Goal: Task Accomplishment & Management: Manage account settings

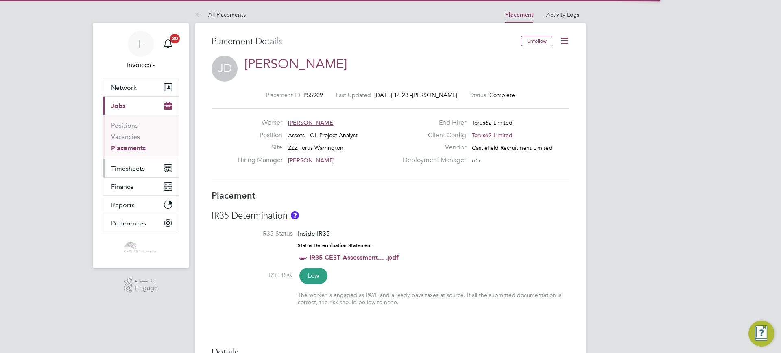
click at [133, 169] on span "Timesheets" at bounding box center [128, 169] width 34 height 8
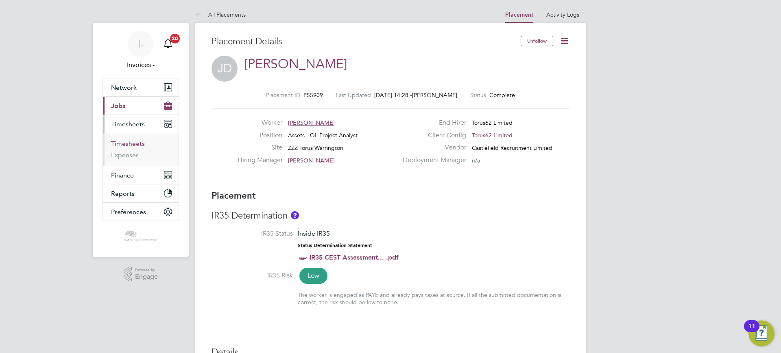
click at [132, 146] on link "Timesheets" at bounding box center [128, 144] width 34 height 8
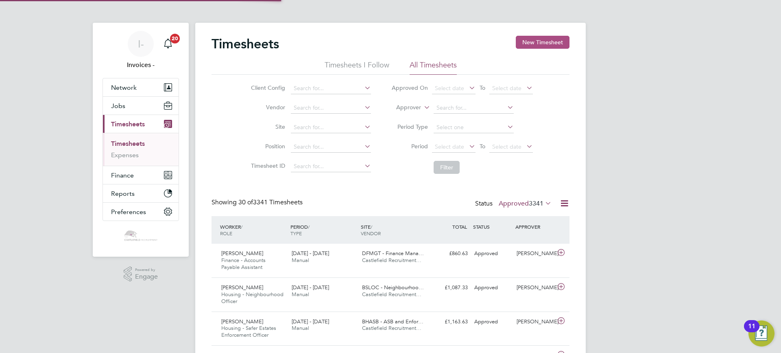
scroll to position [4, 4]
click at [542, 42] on button "New Timesheet" at bounding box center [543, 42] width 54 height 13
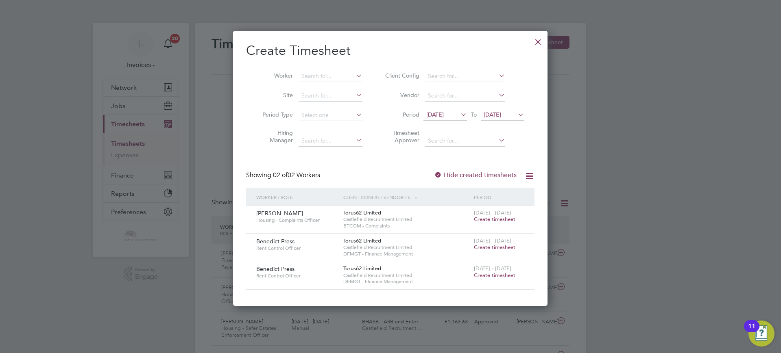
drag, startPoint x: 541, startPoint y: 39, endPoint x: 130, endPoint y: 166, distance: 430.2
click at [541, 40] on div at bounding box center [538, 40] width 15 height 15
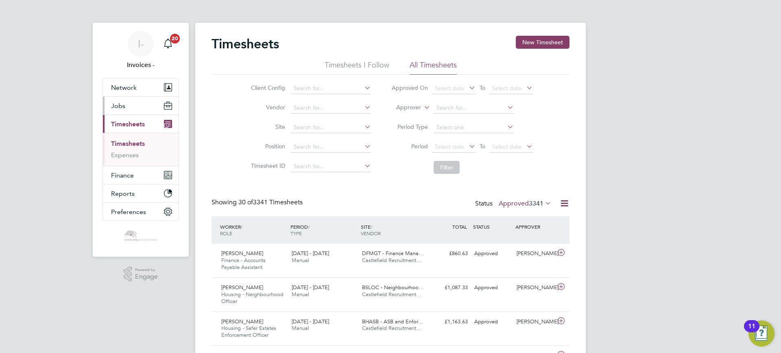
click at [120, 104] on span "Jobs" at bounding box center [118, 106] width 14 height 8
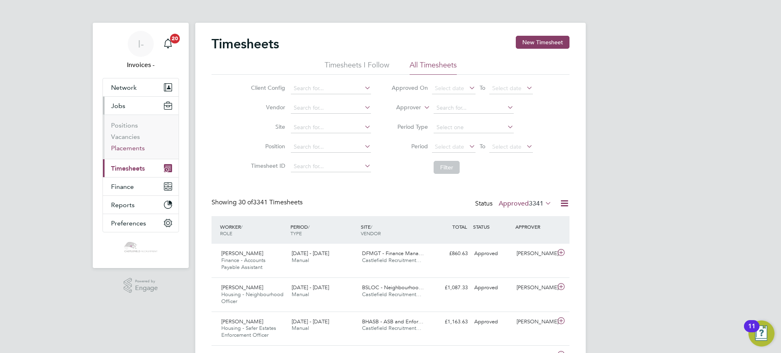
click at [129, 144] on link "Placements" at bounding box center [128, 148] width 34 height 8
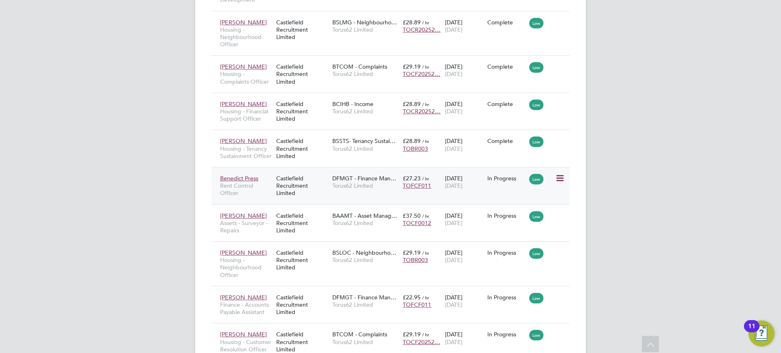
click at [269, 180] on div "Benedict Press Rent Control Officer" at bounding box center [246, 186] width 56 height 31
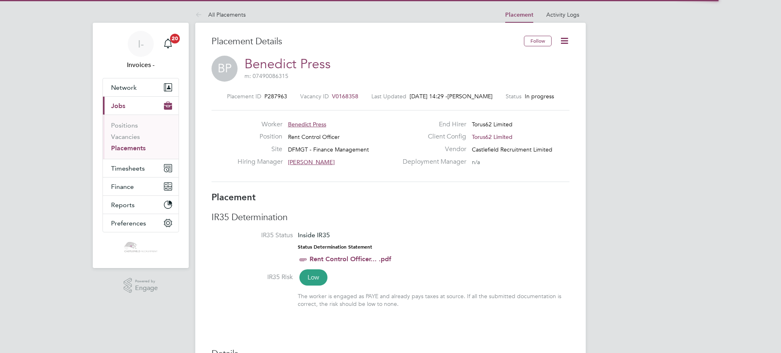
click at [562, 39] on icon at bounding box center [564, 41] width 10 height 10
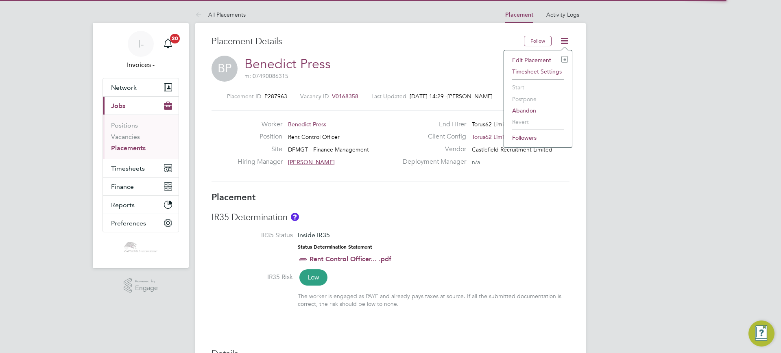
click at [521, 59] on li "Edit Placement e" at bounding box center [538, 60] width 60 height 11
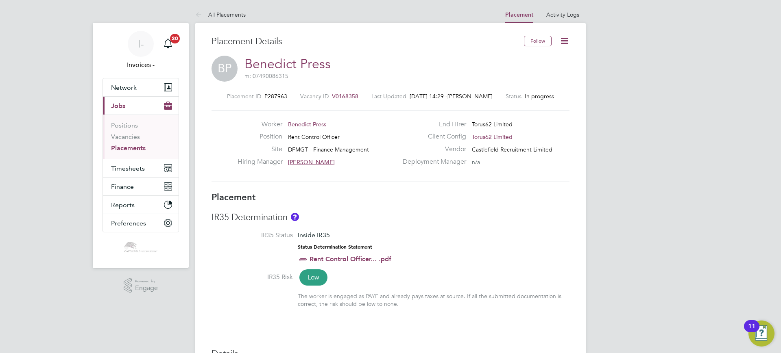
type input "[PERSON_NAME]"
type input "[DATE]"
type input "08:00"
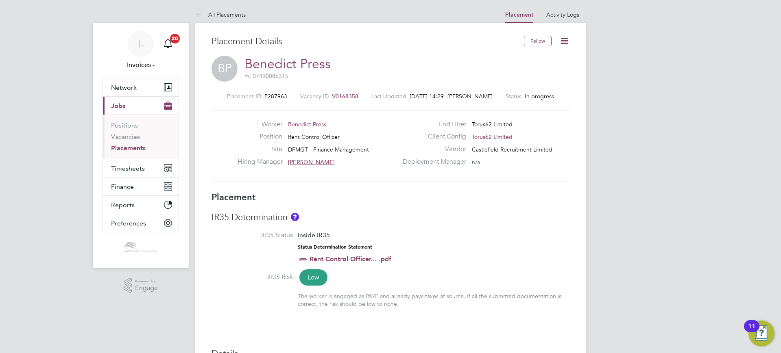
type input "18:00"
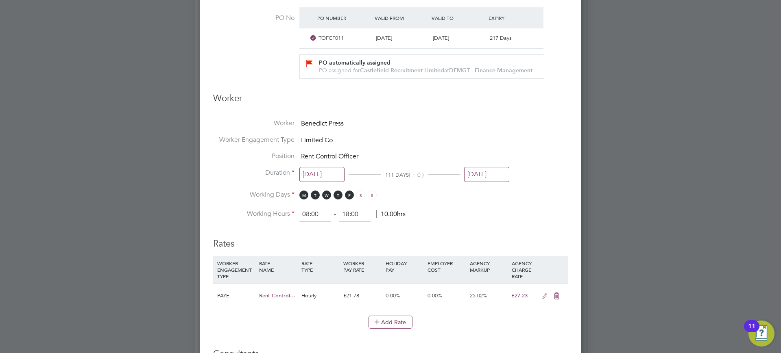
click at [478, 178] on input "[DATE]" at bounding box center [486, 174] width 45 height 15
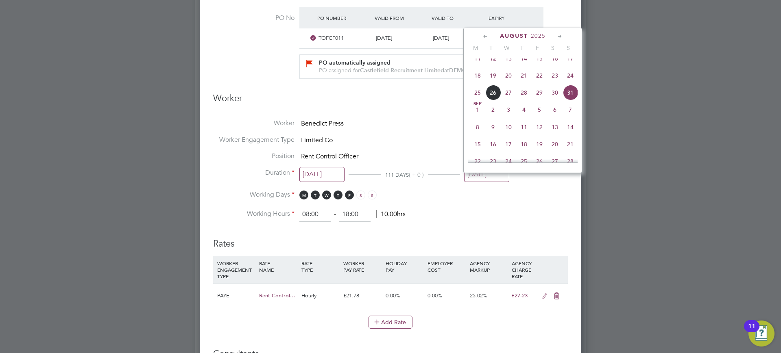
click at [484, 37] on icon at bounding box center [486, 36] width 8 height 9
click at [525, 134] on span "31" at bounding box center [523, 130] width 15 height 15
type input "[DATE]"
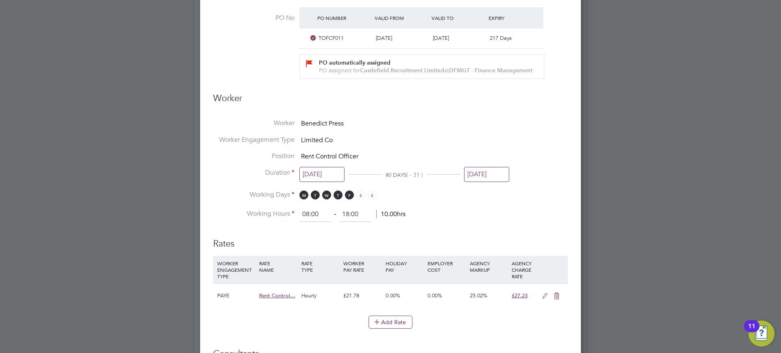
click at [492, 207] on li "Working Days M T W T F S S" at bounding box center [390, 199] width 355 height 17
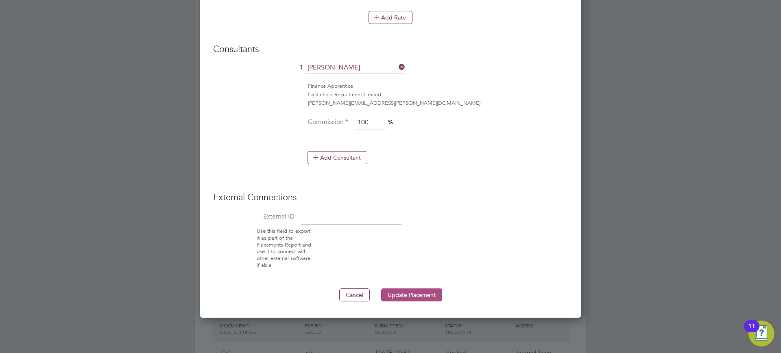
click at [399, 300] on button "Update Placement" at bounding box center [411, 295] width 61 height 13
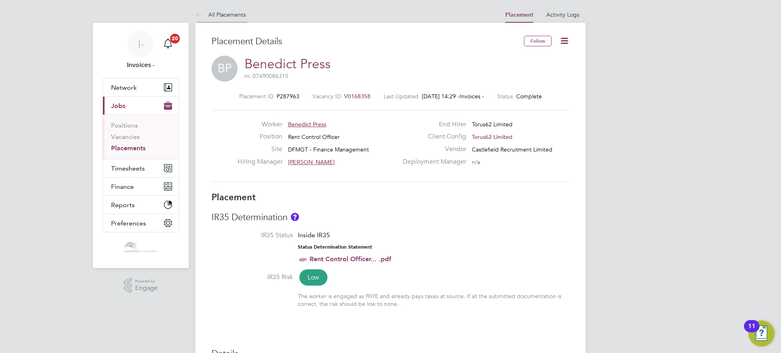
click at [223, 9] on li "All Placements" at bounding box center [220, 15] width 50 height 16
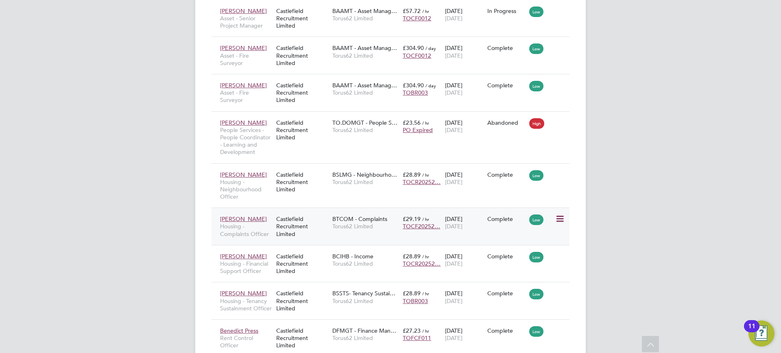
click at [293, 223] on div "Castlefield Recruitment Limited" at bounding box center [302, 226] width 56 height 31
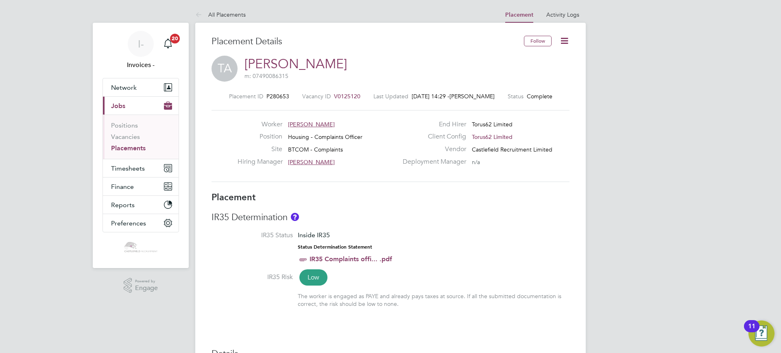
click at [566, 37] on icon at bounding box center [564, 41] width 10 height 10
click at [546, 60] on li "Edit Placement e" at bounding box center [538, 60] width 60 height 11
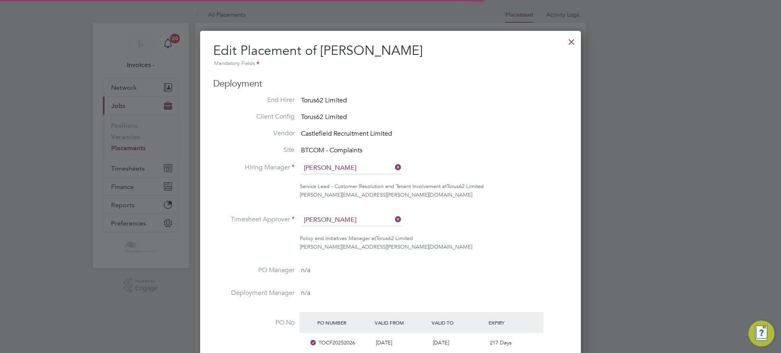
scroll to position [4, 4]
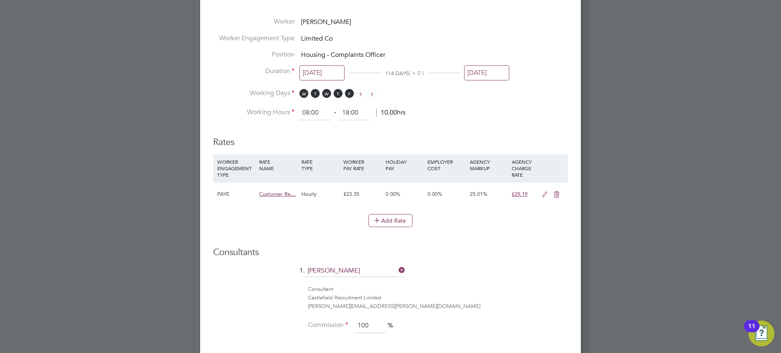
click at [483, 71] on input "[DATE]" at bounding box center [486, 72] width 45 height 15
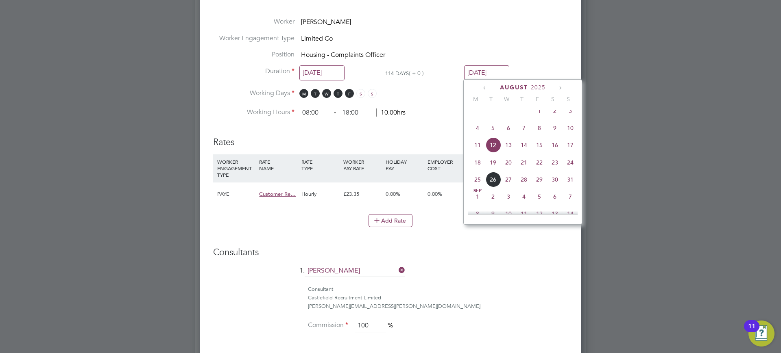
click at [571, 131] on span "10" at bounding box center [569, 127] width 15 height 15
type input "[DATE]"
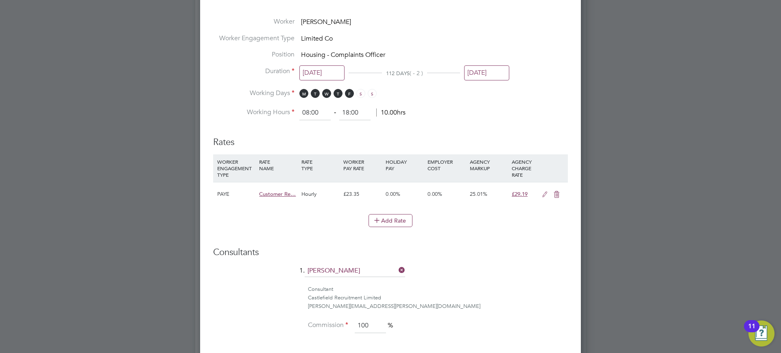
click at [425, 116] on li "Working Hours 08:00 ‐ 18:00 10.00hrs" at bounding box center [390, 113] width 355 height 15
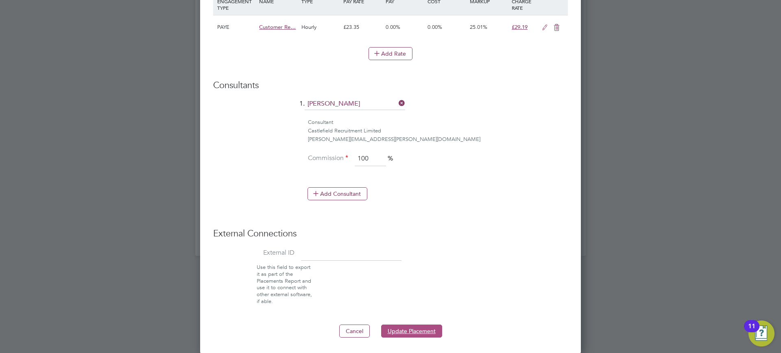
click at [396, 329] on button "Update Placement" at bounding box center [411, 331] width 61 height 13
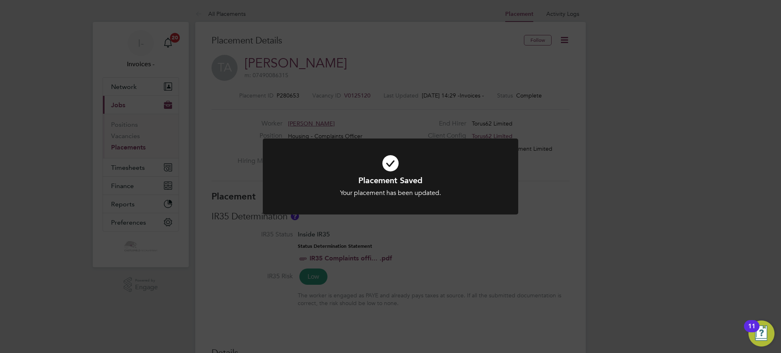
click at [131, 163] on div "Placement Saved Your placement has been updated. Cancel Okay" at bounding box center [390, 176] width 781 height 353
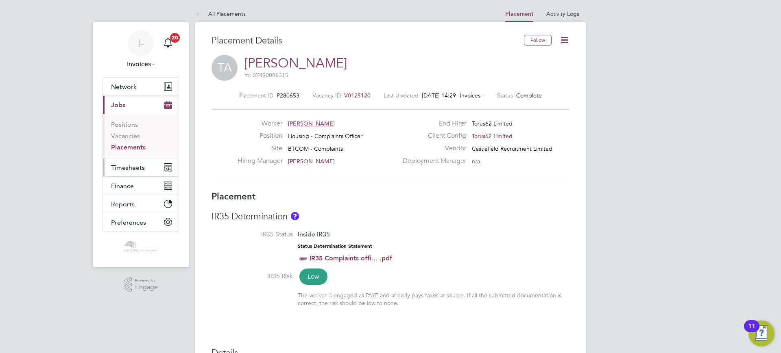
click at [131, 169] on span "Timesheets" at bounding box center [128, 168] width 34 height 8
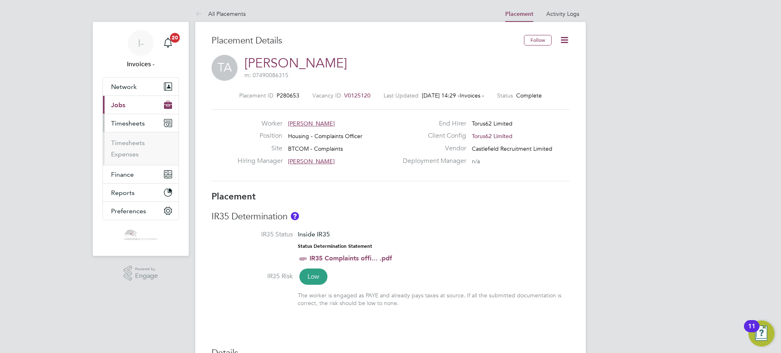
click at [129, 125] on span "Timesheets" at bounding box center [128, 124] width 34 height 8
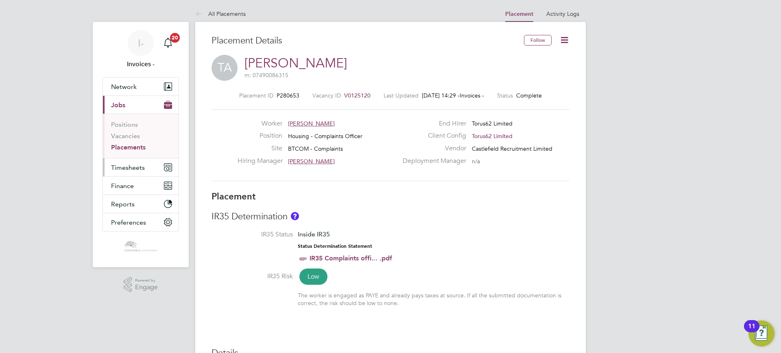
click at [132, 169] on span "Timesheets" at bounding box center [128, 168] width 34 height 8
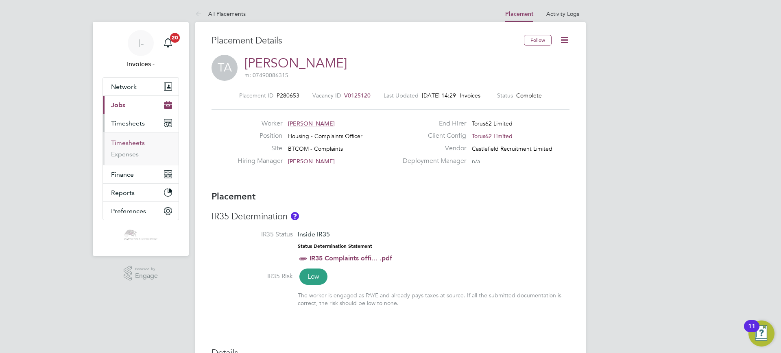
click at [132, 143] on link "Timesheets" at bounding box center [128, 143] width 34 height 8
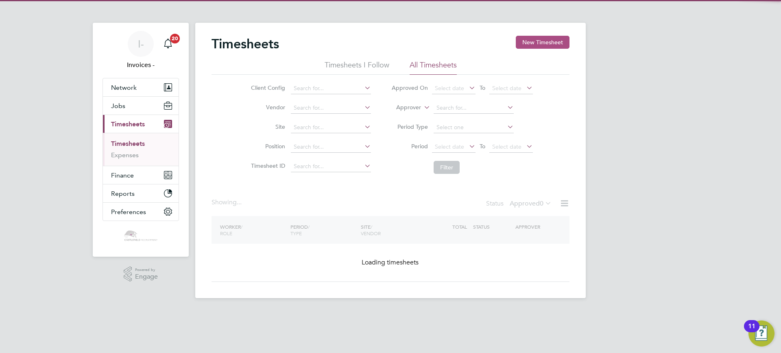
click at [545, 44] on button "New Timesheet" at bounding box center [543, 42] width 54 height 13
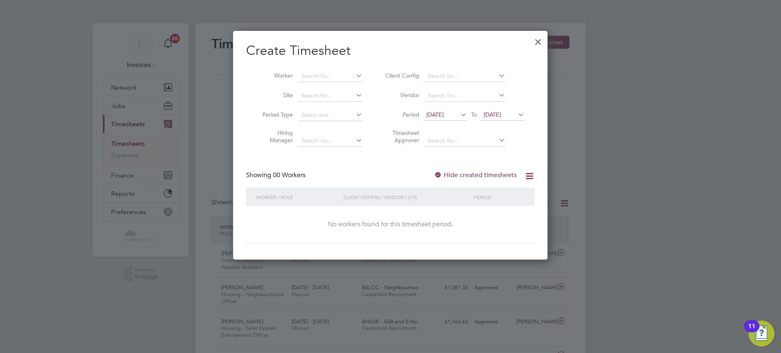
drag, startPoint x: 661, startPoint y: 136, endPoint x: 445, endPoint y: 3, distance: 253.4
click at [658, 132] on div at bounding box center [390, 176] width 781 height 353
